Goal: Entertainment & Leisure: Consume media (video, audio)

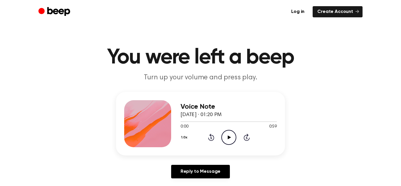
click at [228, 134] on icon "Play Audio" at bounding box center [228, 137] width 15 height 15
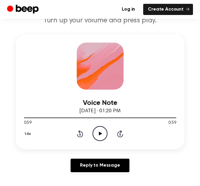
scroll to position [67, 0]
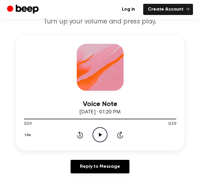
click at [98, 134] on icon "Play Audio" at bounding box center [100, 134] width 15 height 15
click at [99, 132] on icon "Play Audio" at bounding box center [100, 134] width 15 height 15
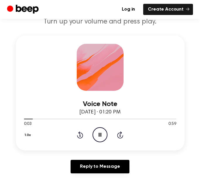
click at [97, 131] on icon "Pause Audio" at bounding box center [100, 134] width 15 height 15
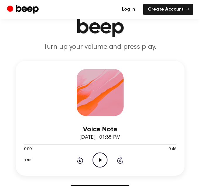
scroll to position [41, 0]
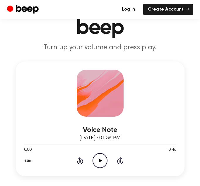
click at [100, 156] on icon "Play Audio" at bounding box center [100, 160] width 15 height 15
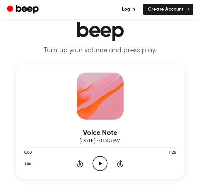
scroll to position [47, 0]
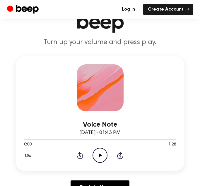
click at [101, 152] on icon "Play Audio" at bounding box center [100, 155] width 15 height 15
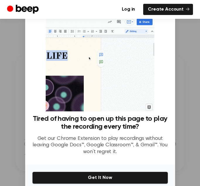
click at [175, 54] on div "Tired of having to open up this page to play the recording every time? Get our …" at bounding box center [100, 86] width 150 height 155
click at [182, 63] on div at bounding box center [100, 93] width 200 height 186
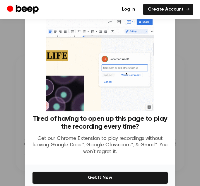
click at [182, 63] on div at bounding box center [100, 93] width 200 height 186
click at [182, 64] on div at bounding box center [100, 93] width 200 height 186
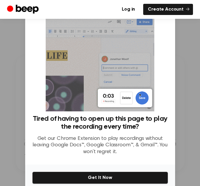
click at [5, 64] on div at bounding box center [100, 93] width 200 height 186
click at [3, 62] on div at bounding box center [100, 93] width 200 height 186
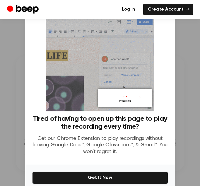
click at [3, 62] on div at bounding box center [100, 93] width 200 height 186
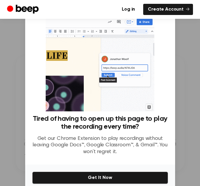
click at [3, 62] on div at bounding box center [100, 93] width 200 height 186
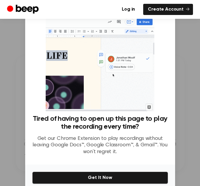
click at [3, 62] on div at bounding box center [100, 93] width 200 height 186
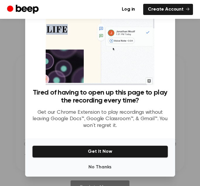
scroll to position [25, 0]
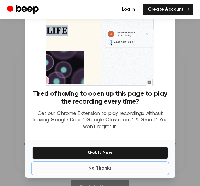
click at [112, 167] on button "No Thanks" at bounding box center [100, 168] width 136 height 12
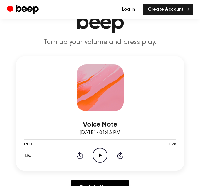
click at [101, 158] on icon "Play Audio" at bounding box center [100, 155] width 15 height 15
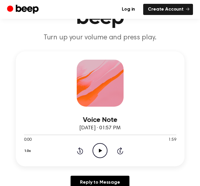
scroll to position [47, 0]
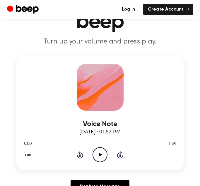
click at [98, 154] on icon "Play Audio" at bounding box center [100, 154] width 15 height 15
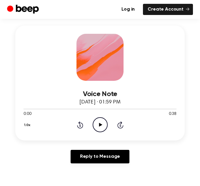
scroll to position [88, 0]
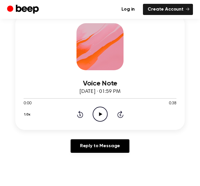
click at [99, 117] on icon "Play Audio" at bounding box center [99, 114] width 15 height 15
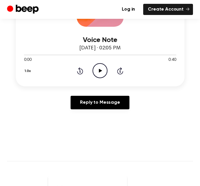
scroll to position [144, 0]
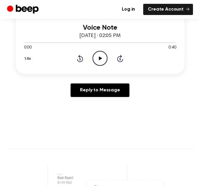
click at [97, 58] on icon "Play Audio" at bounding box center [100, 58] width 15 height 15
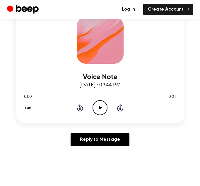
scroll to position [130, 0]
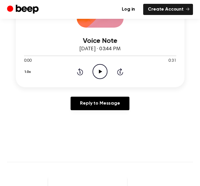
click at [100, 70] on icon at bounding box center [100, 72] width 3 height 4
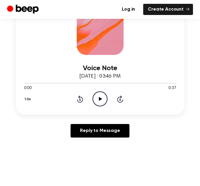
scroll to position [112, 0]
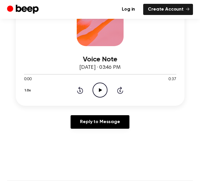
click at [100, 92] on icon "Play Audio" at bounding box center [100, 89] width 15 height 15
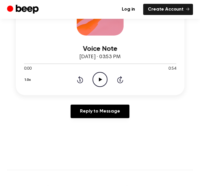
scroll to position [132, 0]
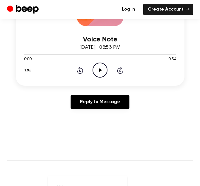
click at [97, 73] on icon "Play Audio" at bounding box center [100, 70] width 15 height 15
